Goal: Ask a question: Seek information or help from site administrators or community

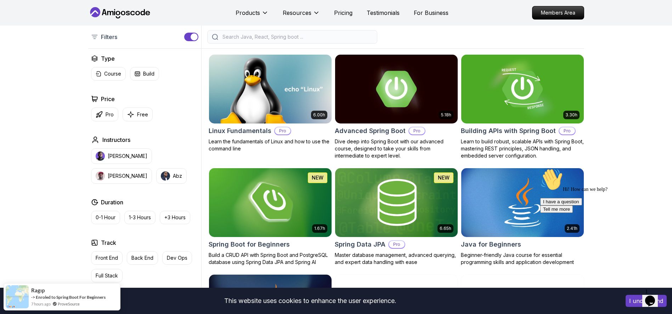
scroll to position [170, 0]
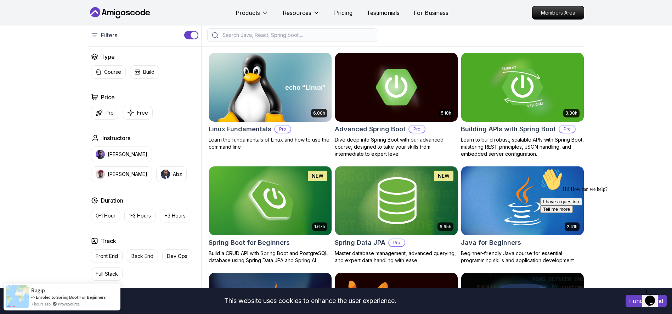
click at [245, 126] on h2 "Linux Fundamentals" at bounding box center [240, 129] width 63 height 10
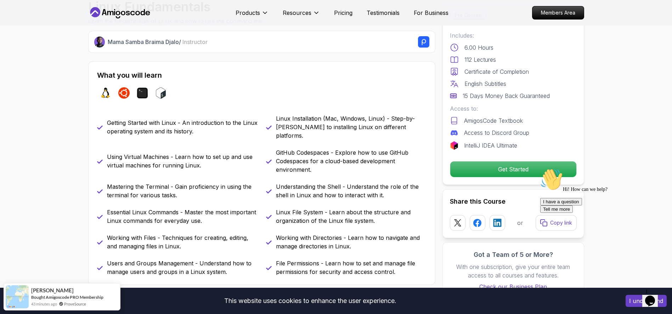
scroll to position [255, 0]
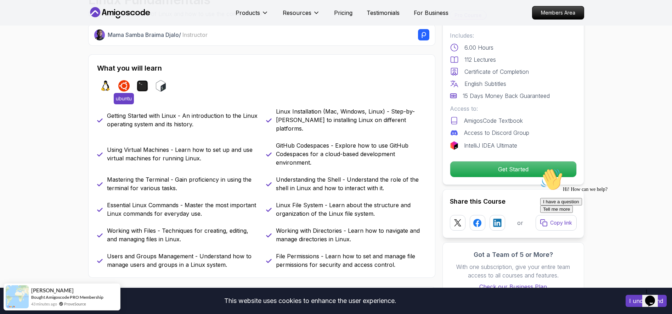
click at [127, 87] on img at bounding box center [123, 85] width 11 height 11
drag, startPoint x: 148, startPoint y: 68, endPoint x: 166, endPoint y: 67, distance: 17.7
click at [166, 67] on h2 "What you will learn" at bounding box center [261, 68] width 329 height 10
click at [157, 68] on h2 "What you will learn" at bounding box center [261, 68] width 329 height 10
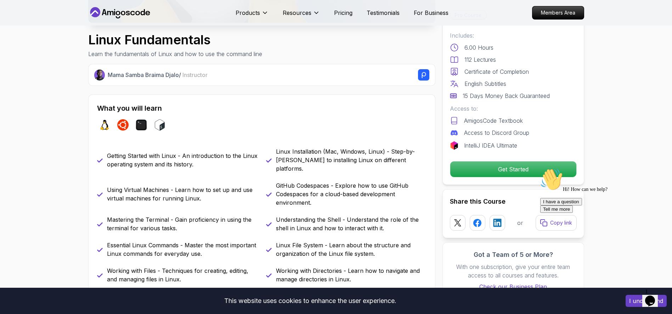
scroll to position [255, 0]
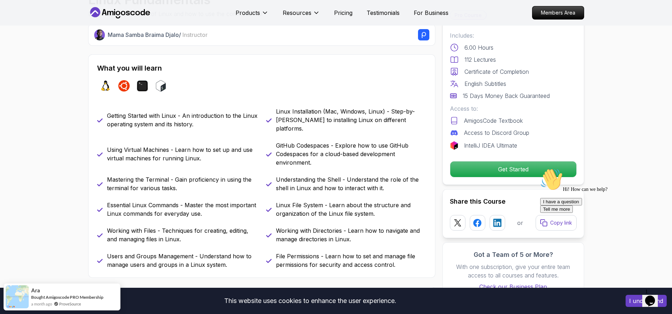
click at [662, 294] on div "1 Opens Chat This icon Opens the chat window." at bounding box center [653, 291] width 17 height 6
click at [656, 300] on icon "Opens Chat This icon Opens the chat window." at bounding box center [649, 300] width 11 height 11
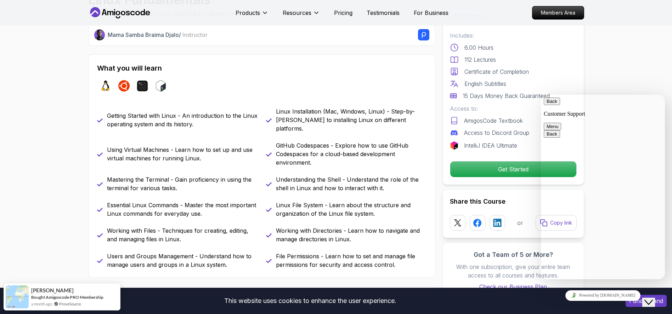
drag, startPoint x: 631, startPoint y: 238, endPoint x: 621, endPoint y: 219, distance: 20.8
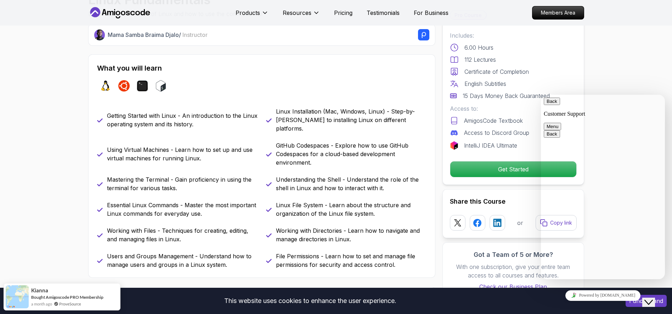
click at [541, 95] on icon "Insert emoji" at bounding box center [541, 95] width 0 height 0
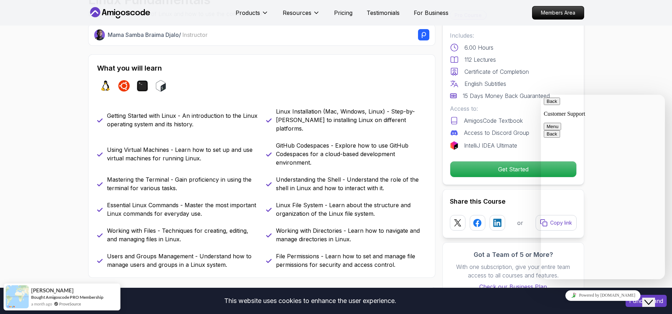
drag, startPoint x: 654, startPoint y: 107, endPoint x: 559, endPoint y: 107, distance: 95.3
click html "Back Customer Support Menu Back Rate this chat Insert emoji Customer Support Hi…"
drag, startPoint x: 605, startPoint y: 106, endPoint x: 626, endPoint y: 170, distance: 67.9
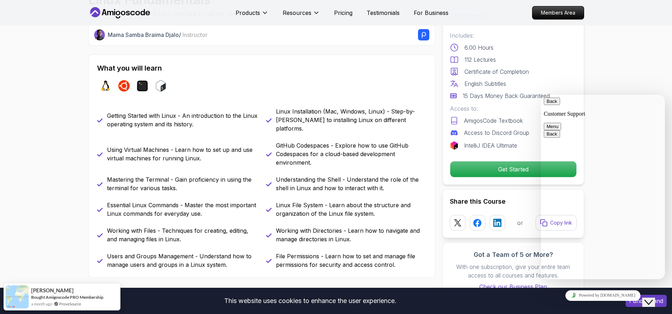
drag, startPoint x: 569, startPoint y: 191, endPoint x: 614, endPoint y: 183, distance: 45.7
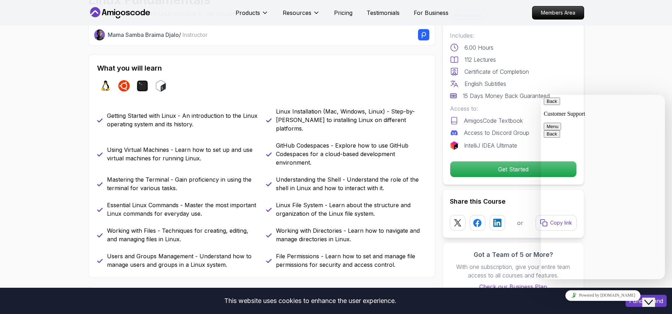
scroll to position [298, 0]
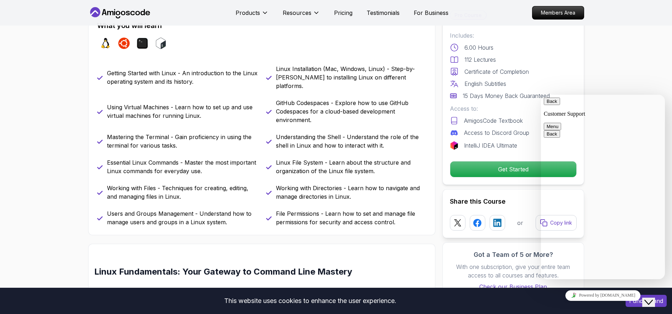
type input "Giorgi"
type input "P"
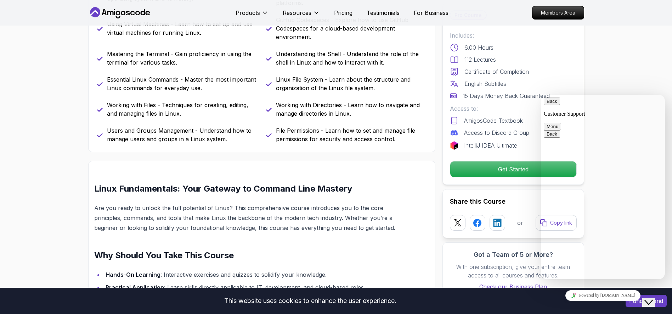
scroll to position [383, 0]
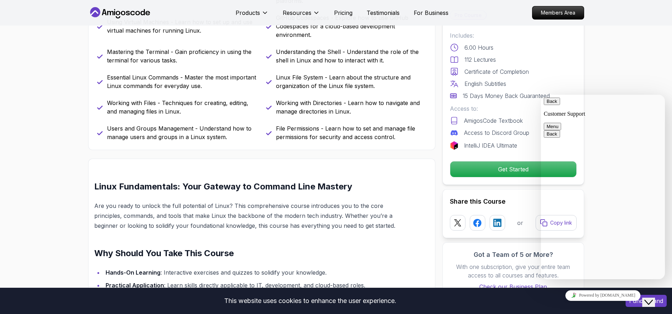
type input "Giorgi"
paste input "[EMAIL_ADDRESS][DOMAIN_NAME]"
type input "[EMAIL_ADDRESS][DOMAIN_NAME]"
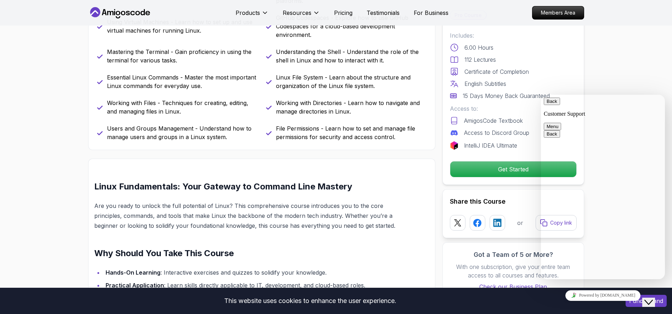
paste input "577253288"
type input "995577253288"
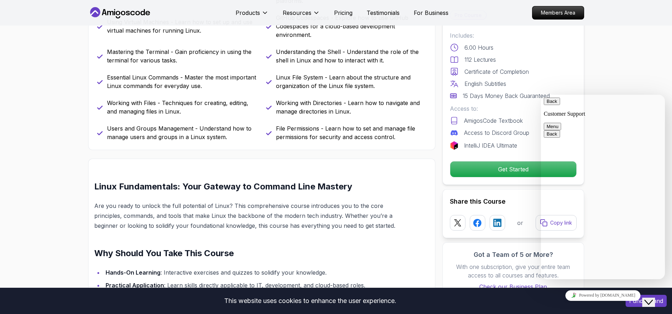
type input "C"
type input "I want to become team lead"
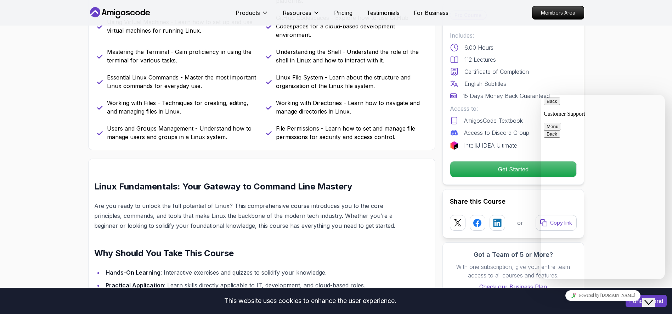
scroll to position [183, 0]
type textarea "a"
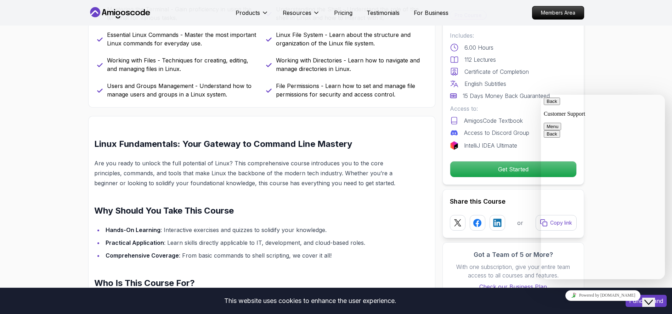
drag, startPoint x: 600, startPoint y: 213, endPoint x: 614, endPoint y: 211, distance: 13.7
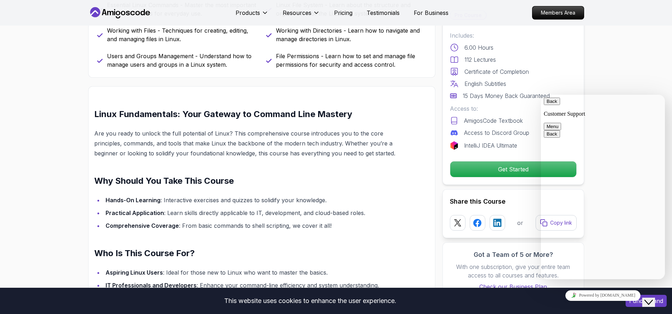
scroll to position [468, 0]
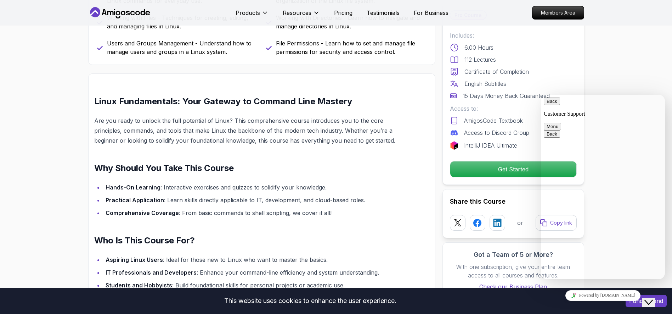
type textarea "Im senior develop systems. I want lead, how? can suggest? pls"
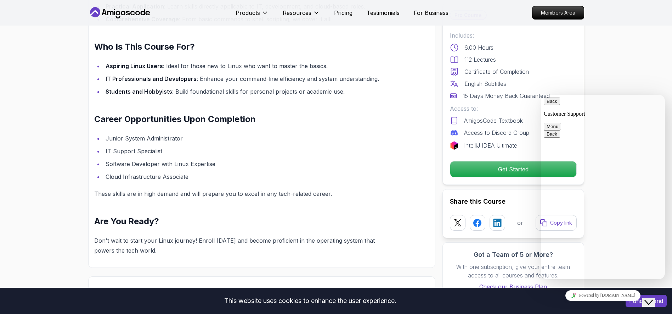
scroll to position [723, 0]
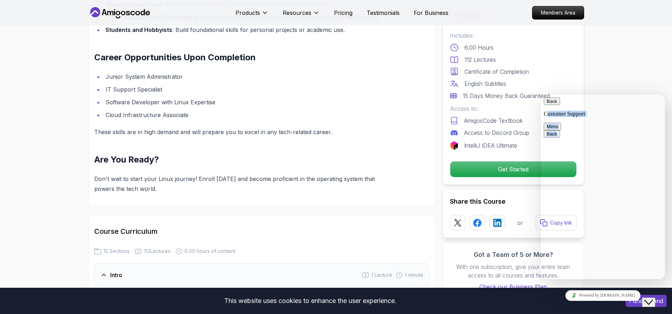
drag, startPoint x: 616, startPoint y: 99, endPoint x: 550, endPoint y: 84, distance: 67.5
click html "Back Customer Support Menu Back Rate this chat Insert emoji Customer Support Hi…"
click at [350, 86] on ul "Junior System Administrator IT Support Specialist Software Developer with Linux…" at bounding box center [244, 96] width 301 height 48
click at [445, 77] on div "Pro Course Includes: 6.00 Hours 112 Lectures Certificate of Completion English …" at bounding box center [513, 94] width 142 height 182
